Goal: Navigation & Orientation: Find specific page/section

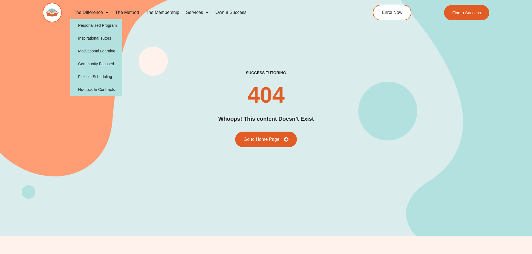
click at [83, 10] on link "The Difference" at bounding box center [91, 12] width 42 height 13
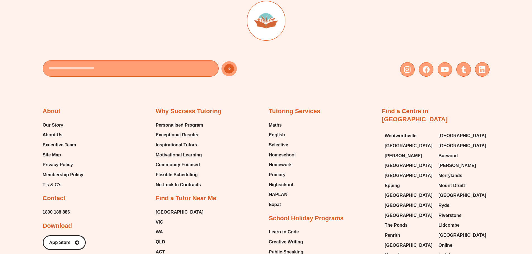
scroll to position [1675, 0]
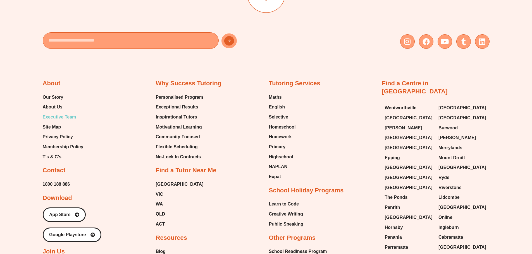
click at [57, 117] on span "Executive Team" at bounding box center [59, 117] width 33 height 8
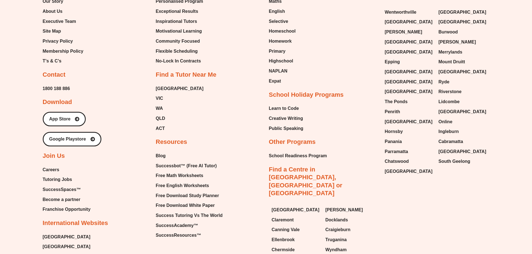
scroll to position [1535, 0]
